Goal: Navigation & Orientation: Understand site structure

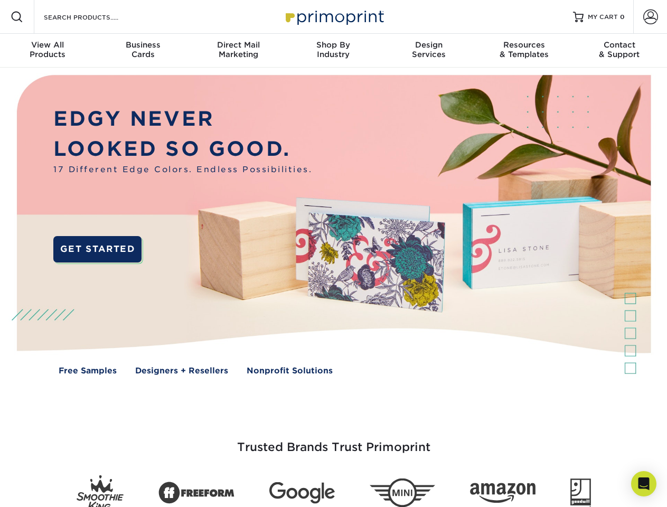
click at [333, 254] on img at bounding box center [333, 233] width 660 height 330
click at [17, 17] on span at bounding box center [17, 17] width 13 height 13
click at [650, 17] on span at bounding box center [650, 17] width 15 height 15
click at [48, 51] on div "View All Products" at bounding box center [47, 49] width 95 height 19
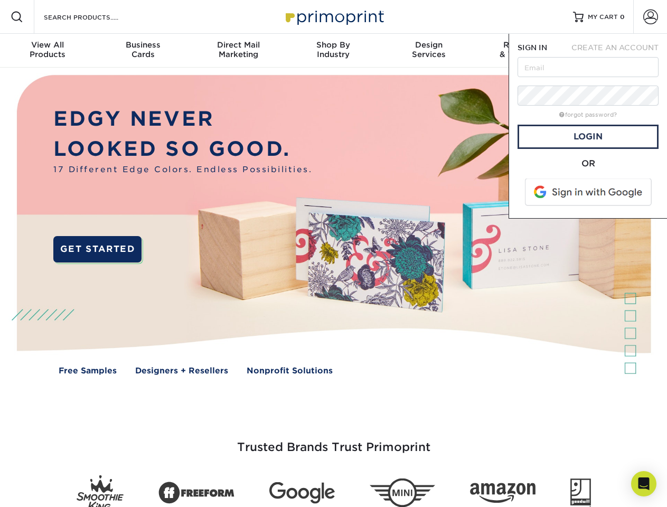
click at [143, 51] on div "Business Cards" at bounding box center [142, 49] width 95 height 19
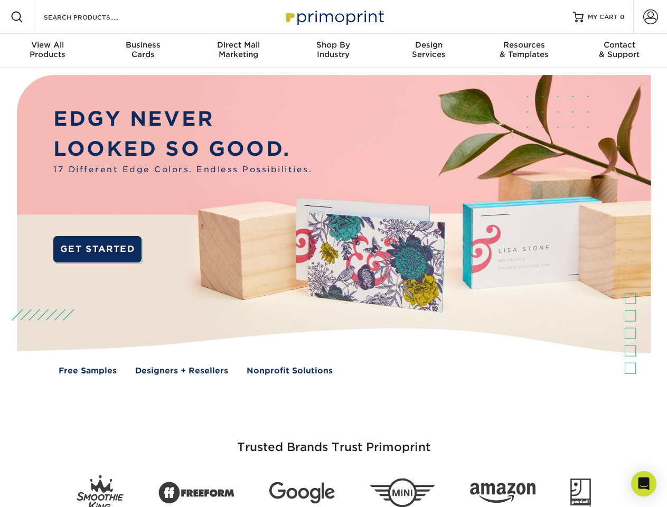
click at [238, 51] on div "Direct Mail Marketing" at bounding box center [238, 49] width 95 height 19
click at [333, 51] on div "Shop By Industry" at bounding box center [333, 49] width 95 height 19
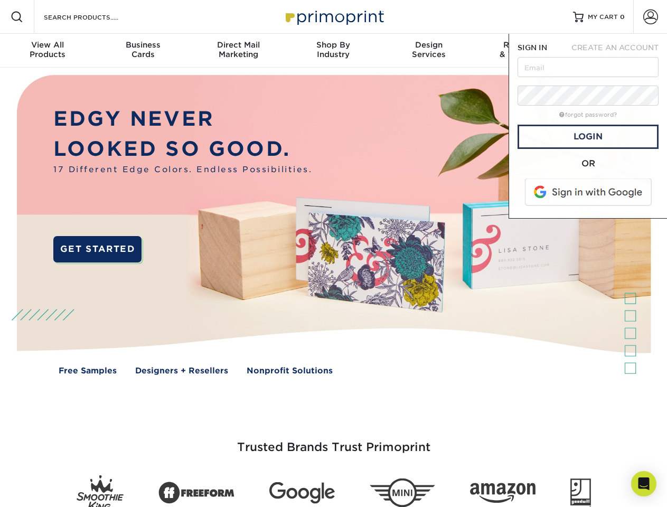
click at [429, 51] on div "Design Services" at bounding box center [428, 49] width 95 height 19
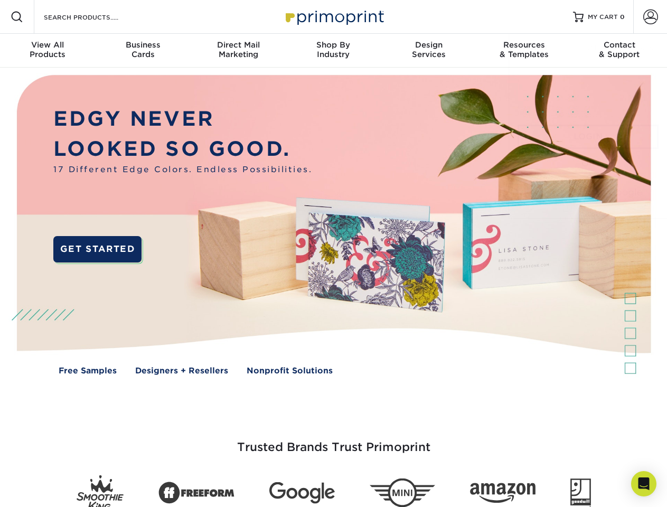
click at [524, 51] on span "SIGN IN" at bounding box center [533, 47] width 30 height 8
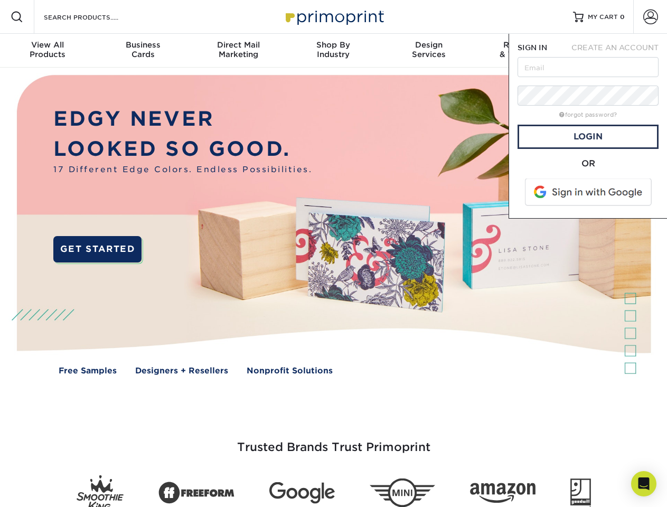
click at [620, 51] on div "Contact & Support" at bounding box center [619, 49] width 95 height 19
